Goal: Information Seeking & Learning: Learn about a topic

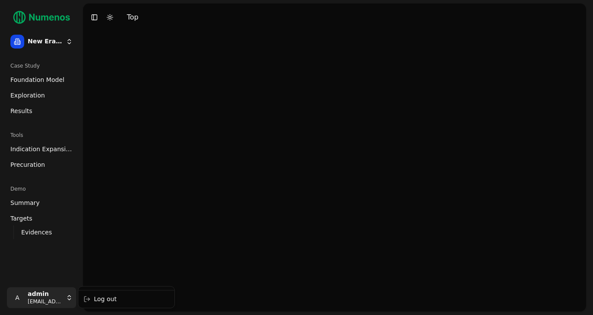
click at [45, 296] on html "New Era Therapeutics Case Study Foundation Model Exploration Results Tools Indi…" at bounding box center [296, 157] width 593 height 315
click at [120, 298] on div "Log out" at bounding box center [126, 299] width 93 height 14
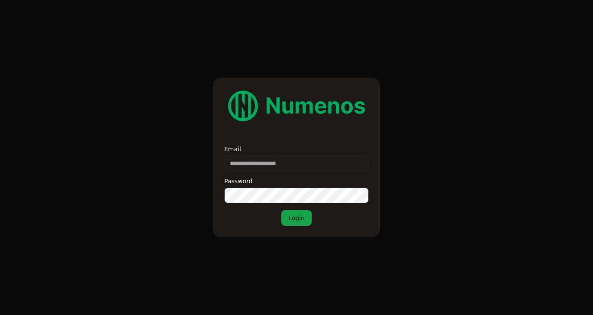
click at [275, 161] on input "Email" at bounding box center [296, 163] width 145 height 16
type input "**********"
click at [291, 217] on button "Login" at bounding box center [296, 218] width 30 height 16
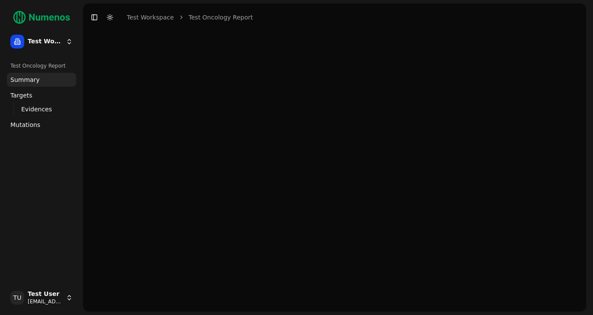
click at [23, 126] on span "Mutations" at bounding box center [25, 124] width 30 height 9
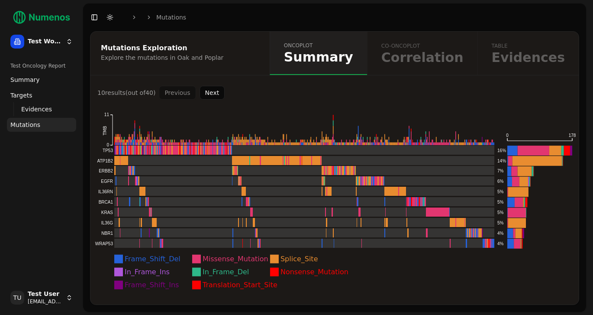
click at [440, 67] on div "oncoplot Summary co-oncoplot Correlation table Evidences" at bounding box center [424, 53] width 309 height 43
click at [491, 39] on div "oncoplot Summary co-oncoplot Correlation table Evidences" at bounding box center [424, 53] width 309 height 43
click at [218, 92] on button "Next" at bounding box center [213, 93] width 26 height 14
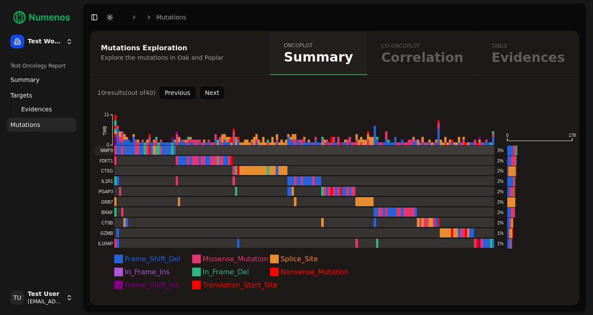
click at [123, 149] on rect at bounding box center [295, 151] width 400 height 10
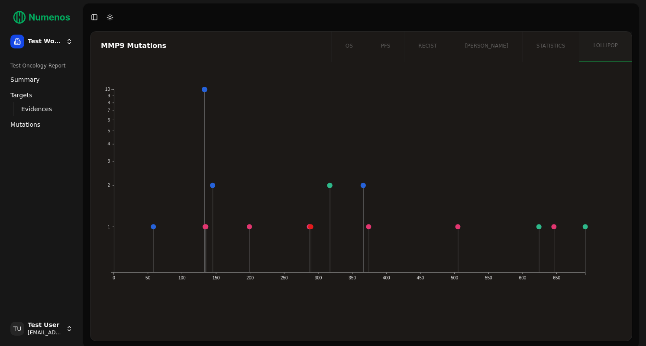
click at [206, 91] on circle at bounding box center [204, 89] width 5 height 5
click at [18, 94] on span "Targets" at bounding box center [21, 95] width 22 height 9
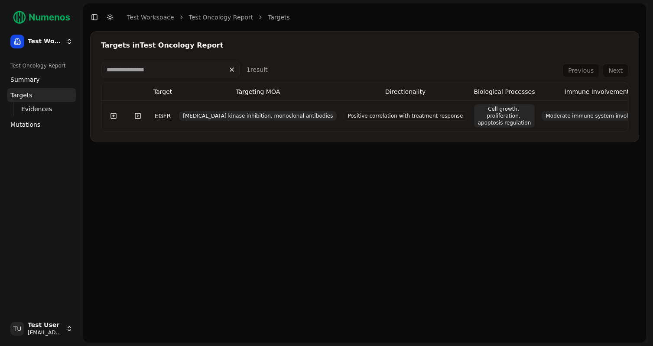
click at [25, 122] on span "Mutations" at bounding box center [25, 124] width 30 height 9
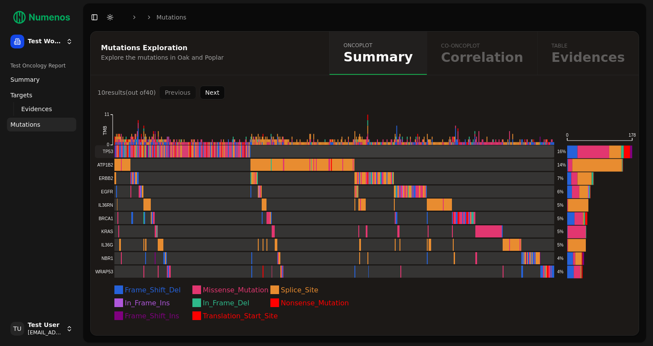
click at [107, 150] on rect at bounding box center [324, 152] width 459 height 13
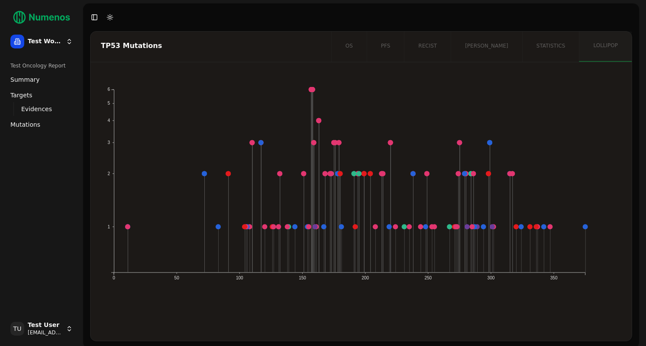
click at [510, 50] on div "os pfs recist orr statistics lollipop" at bounding box center [481, 47] width 301 height 30
click at [460, 50] on div "os pfs recist orr statistics lollipop" at bounding box center [481, 47] width 301 height 30
click at [432, 48] on div "os pfs recist orr statistics lollipop" at bounding box center [481, 47] width 301 height 30
click at [387, 53] on div "os pfs recist orr statistics lollipop" at bounding box center [481, 47] width 301 height 30
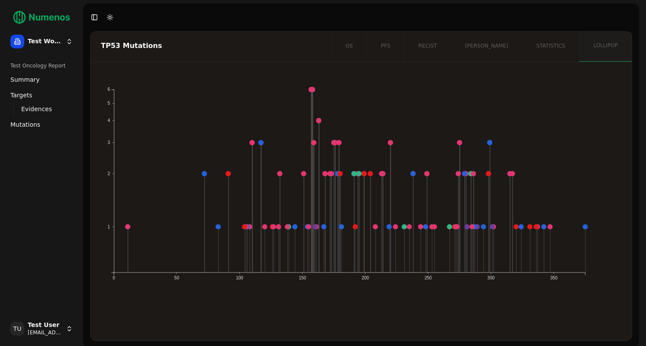
click at [32, 123] on span "Mutations" at bounding box center [25, 124] width 30 height 9
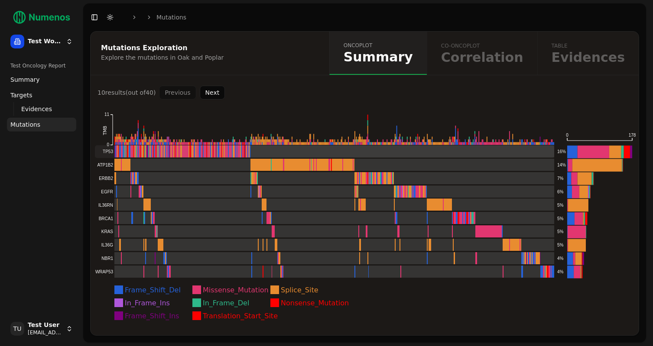
click at [110, 152] on rect at bounding box center [324, 152] width 459 height 13
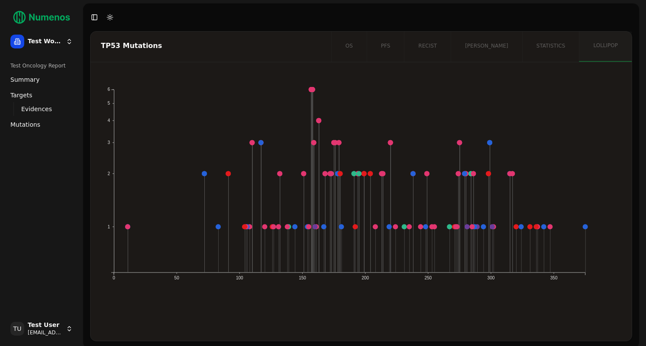
click at [32, 109] on span "Evidences" at bounding box center [36, 109] width 31 height 9
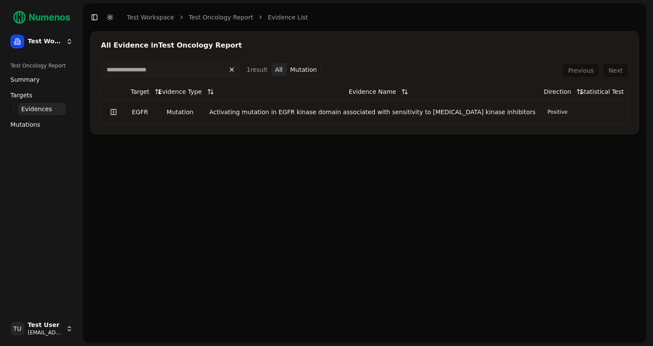
click at [23, 126] on span "Mutations" at bounding box center [25, 124] width 30 height 9
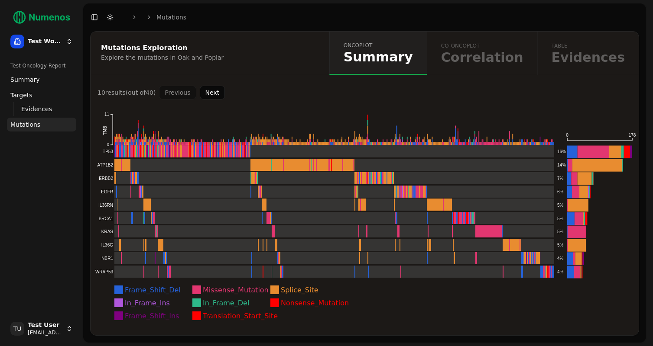
click at [23, 126] on span "Mutations" at bounding box center [25, 124] width 30 height 9
click at [107, 202] on rect at bounding box center [324, 205] width 459 height 13
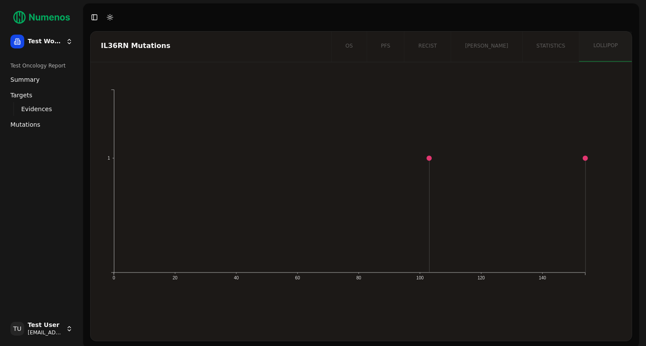
click at [30, 121] on span "Mutations" at bounding box center [25, 124] width 30 height 9
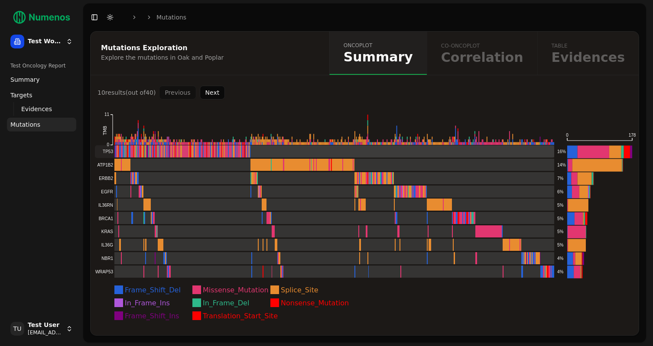
click at [171, 152] on rect at bounding box center [324, 152] width 459 height 13
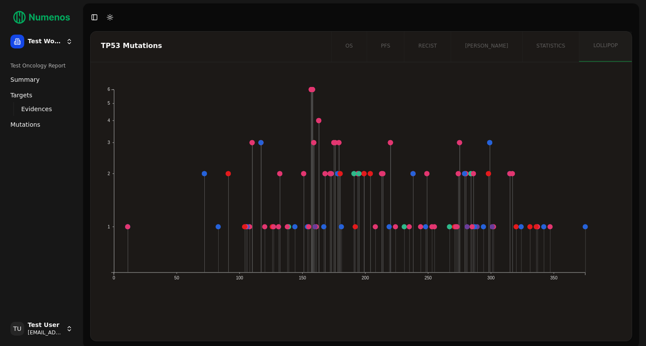
click at [459, 142] on circle at bounding box center [459, 142] width 5 height 5
